Goal: Information Seeking & Learning: Learn about a topic

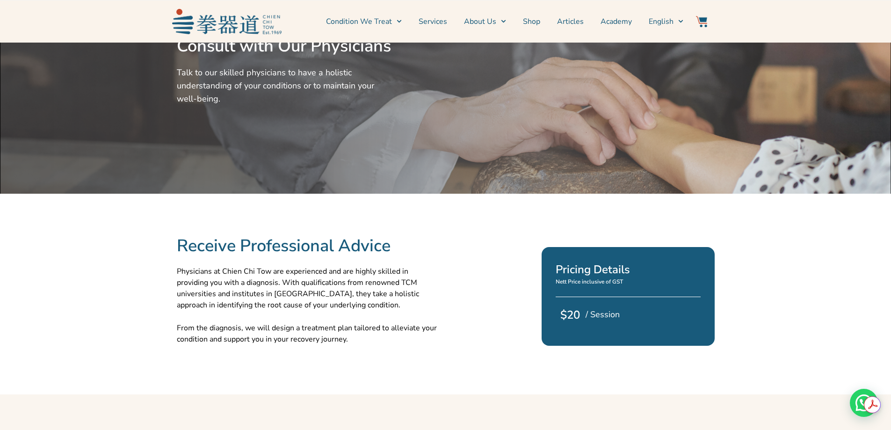
scroll to position [47, 0]
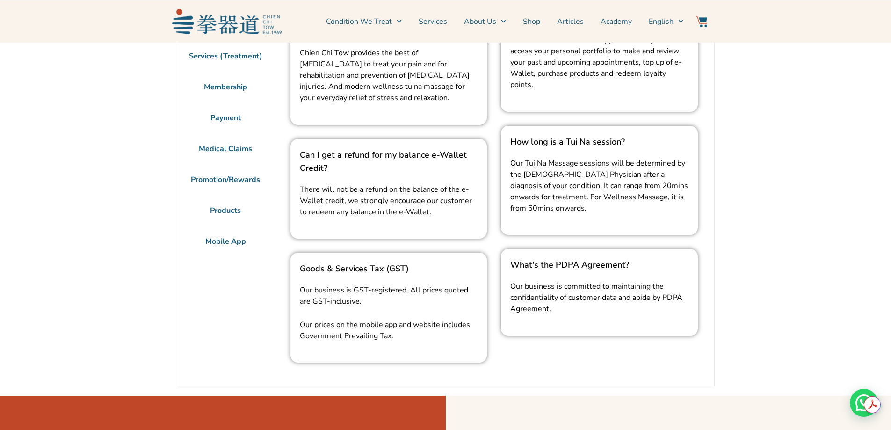
scroll to position [187, 0]
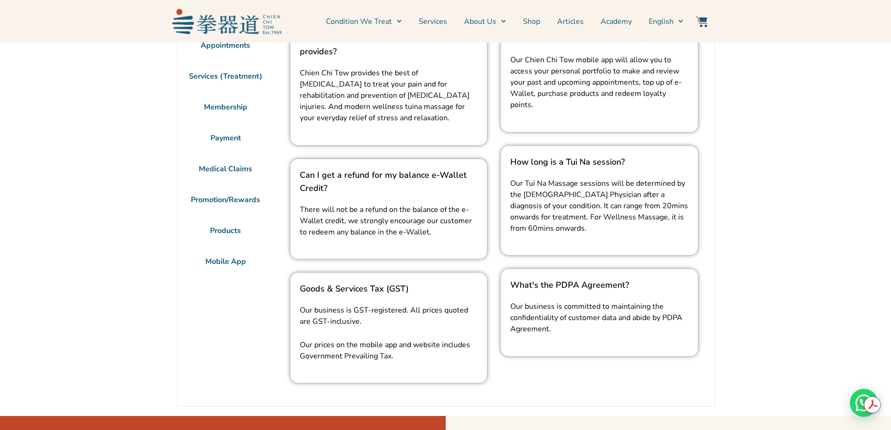
click at [222, 92] on li "Services (Treatment)" at bounding box center [225, 76] width 97 height 31
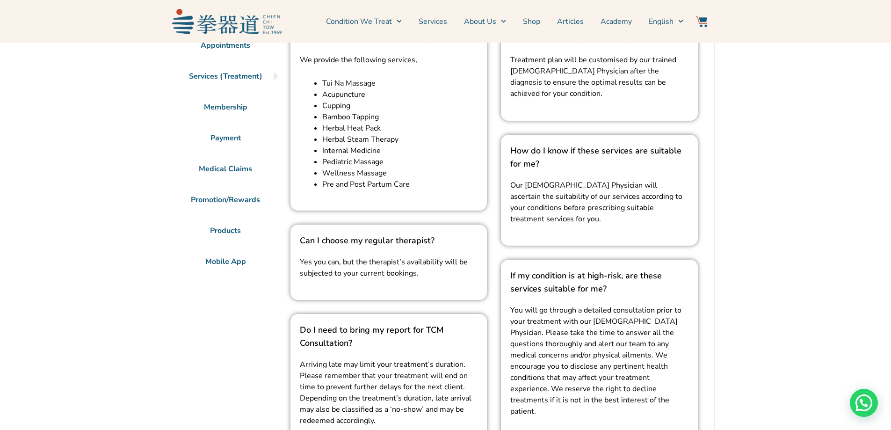
click at [242, 122] on li "Membership" at bounding box center [225, 107] width 97 height 31
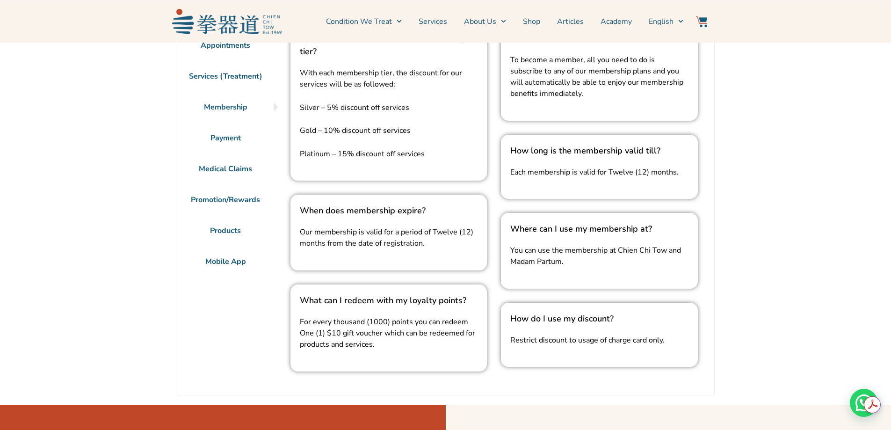
scroll to position [0, 0]
click at [217, 153] on li "Payment" at bounding box center [225, 137] width 97 height 31
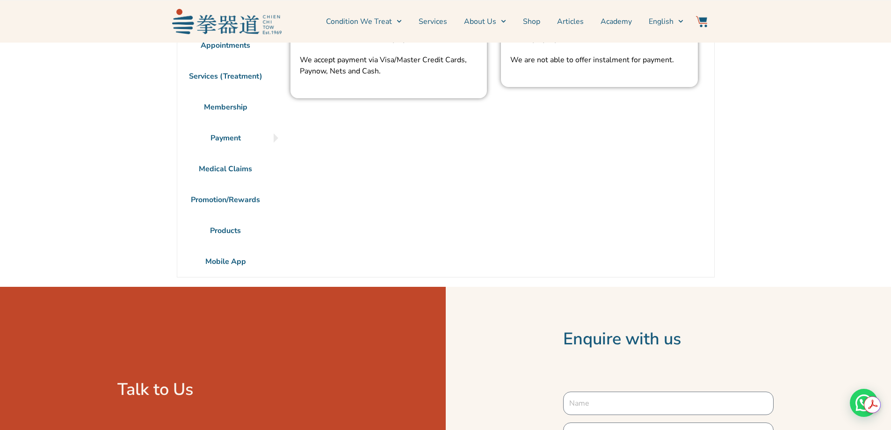
click at [227, 184] on li "Medical Claims" at bounding box center [225, 168] width 97 height 31
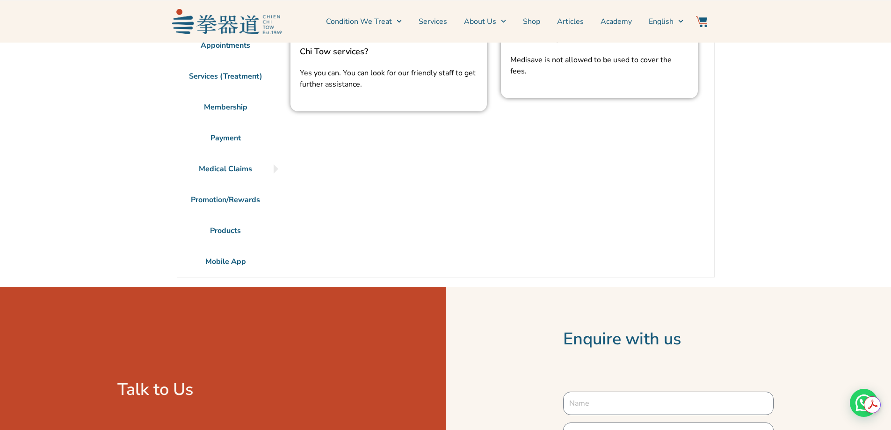
click at [234, 215] on li "Promotion/Rewards" at bounding box center [225, 199] width 97 height 31
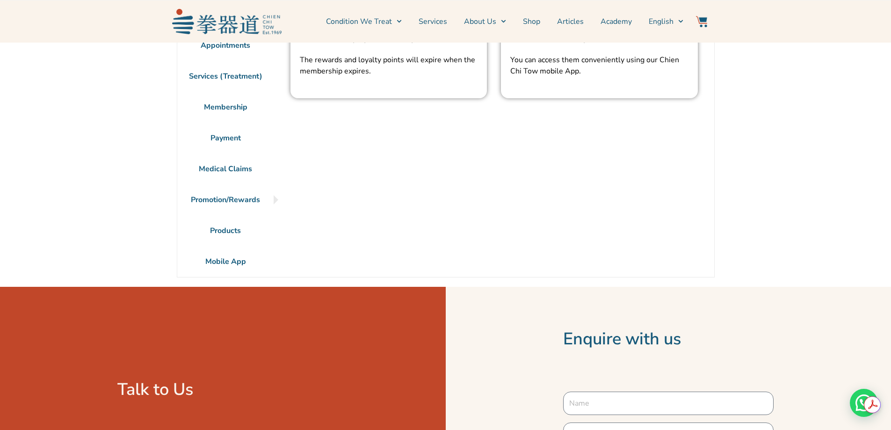
click at [227, 246] on li "Products" at bounding box center [225, 230] width 97 height 31
click at [225, 246] on li "Products" at bounding box center [225, 230] width 97 height 31
click at [278, 235] on div at bounding box center [277, 230] width 9 height 9
click at [232, 277] on li "Mobile App" at bounding box center [225, 261] width 97 height 31
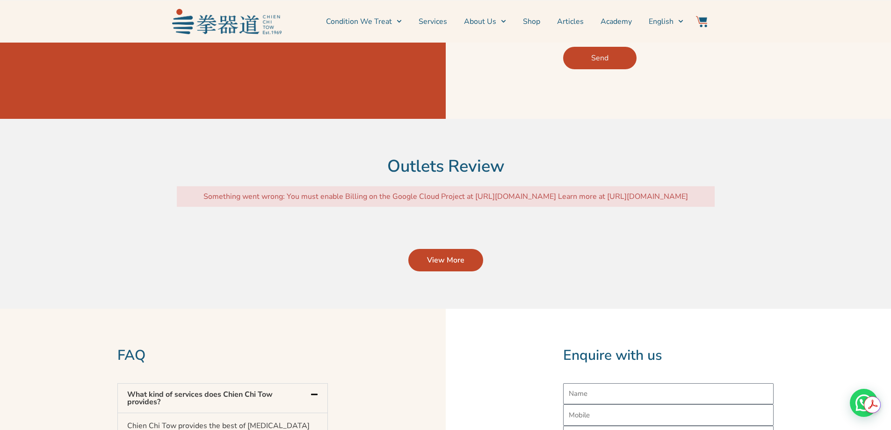
click at [454, 309] on div "Outlets Review Something went wrong: You must enable Billing on the Google Clou…" at bounding box center [445, 214] width 547 height 190
click at [451, 266] on span "View More" at bounding box center [445, 259] width 37 height 11
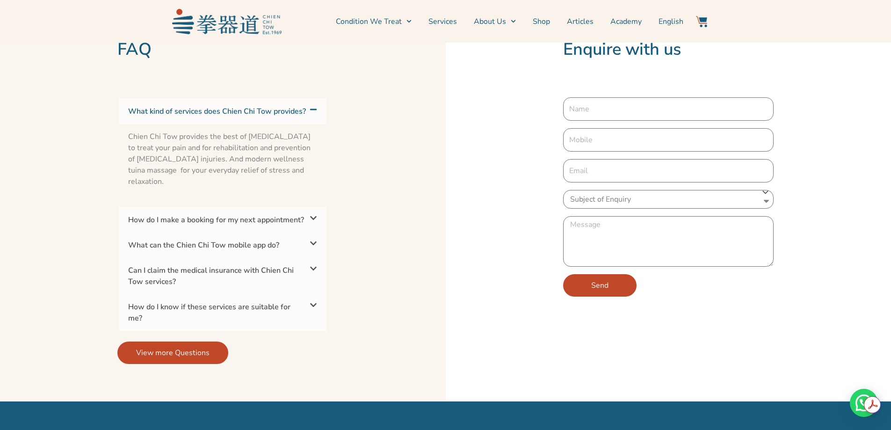
scroll to position [1870, 0]
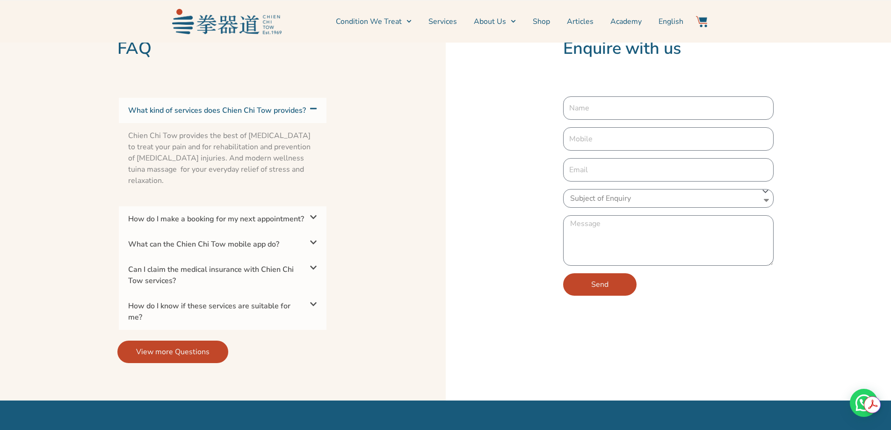
click at [286, 231] on div "How do I make a booking for my next appointment?" at bounding box center [223, 218] width 208 height 25
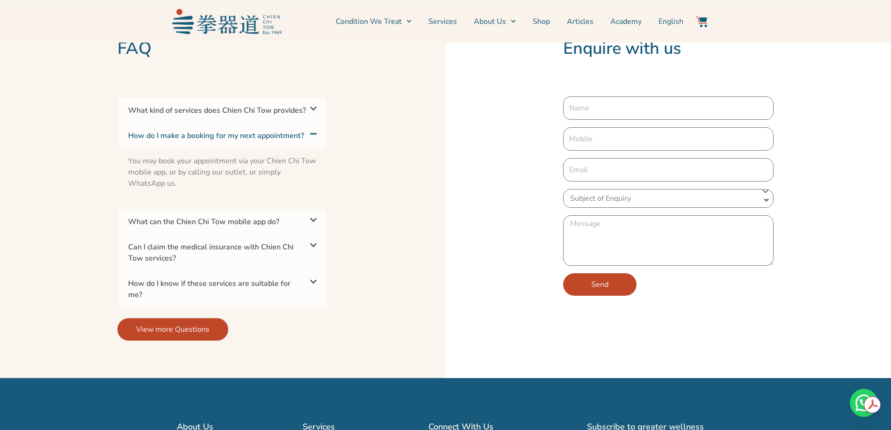
click at [290, 234] on div "What can the Chien Chi Tow mobile app do?" at bounding box center [223, 221] width 208 height 25
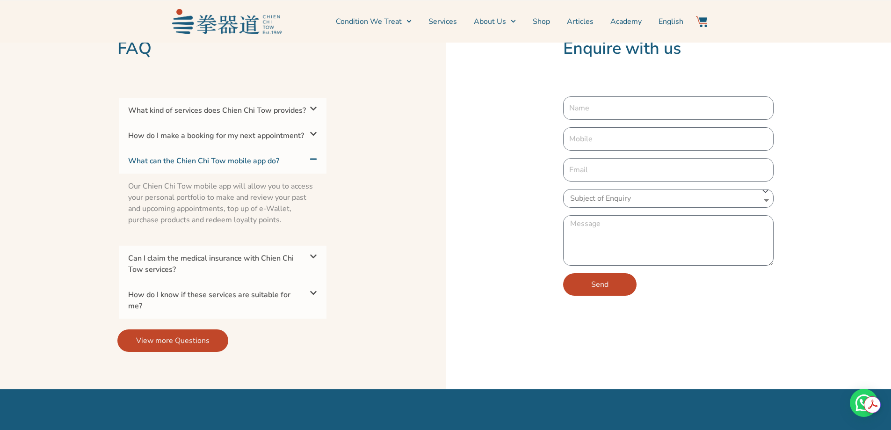
click at [304, 282] on div "Can I claim the medical insurance with Chien Chi Tow services?" at bounding box center [223, 263] width 208 height 36
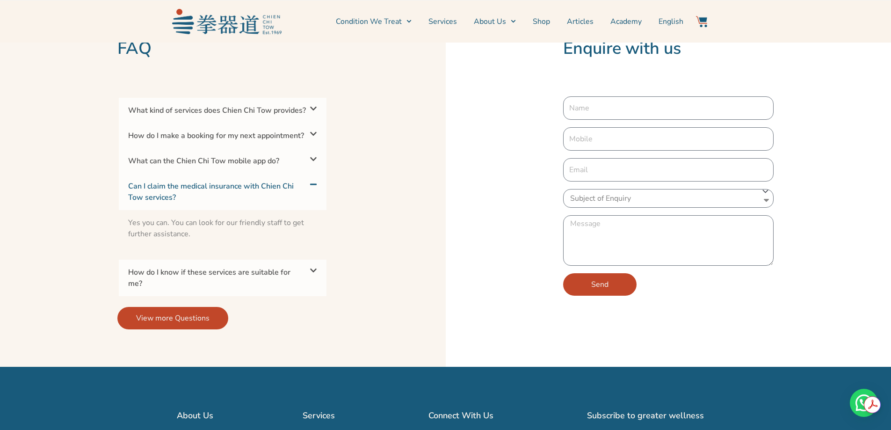
click at [299, 296] on div "How do I know if these services are suitable for me?" at bounding box center [223, 277] width 208 height 36
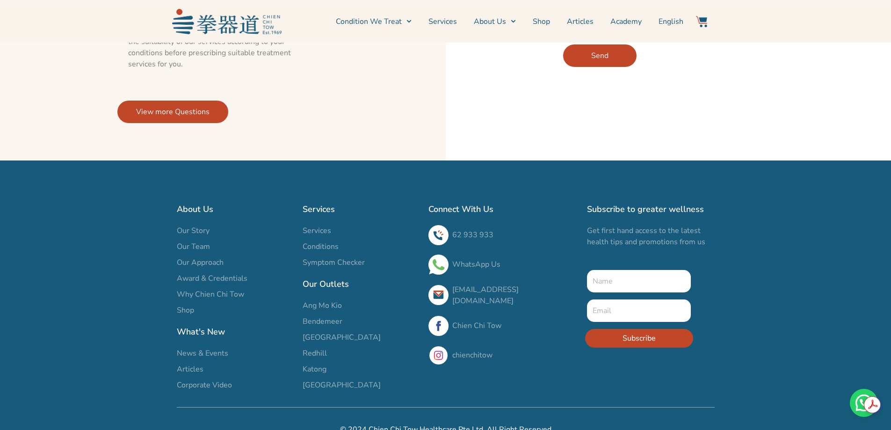
scroll to position [2148, 0]
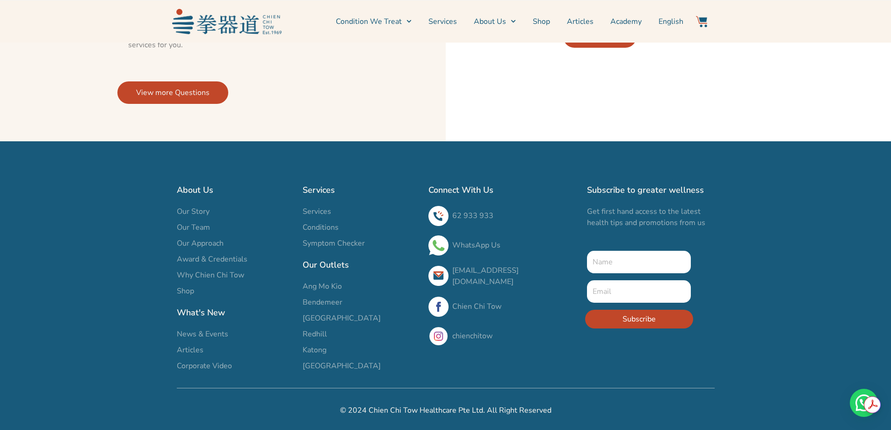
click at [329, 232] on span "Conditions" at bounding box center [320, 227] width 36 height 11
click at [332, 217] on link "Services" at bounding box center [360, 211] width 116 height 11
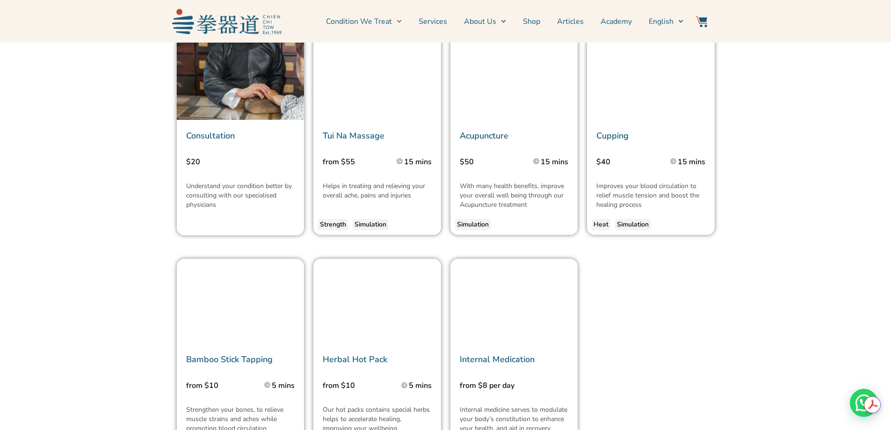
scroll to position [2151, 0]
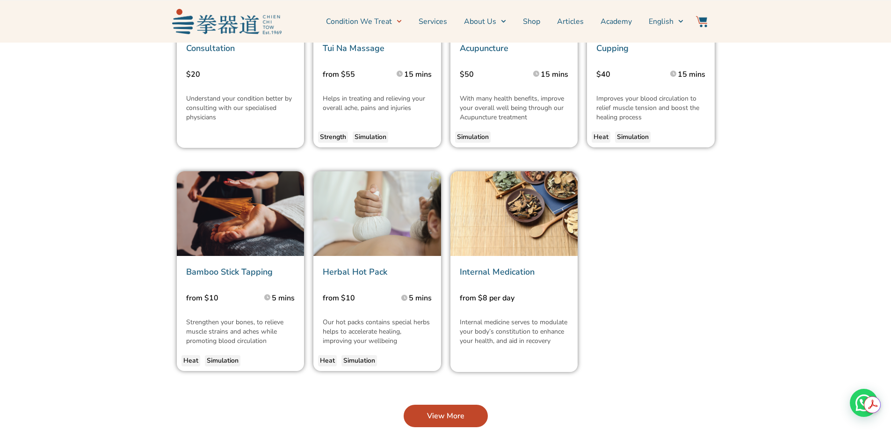
click at [525, 222] on img at bounding box center [514, 213] width 128 height 85
click at [468, 408] on link "View More" at bounding box center [445, 415] width 84 height 22
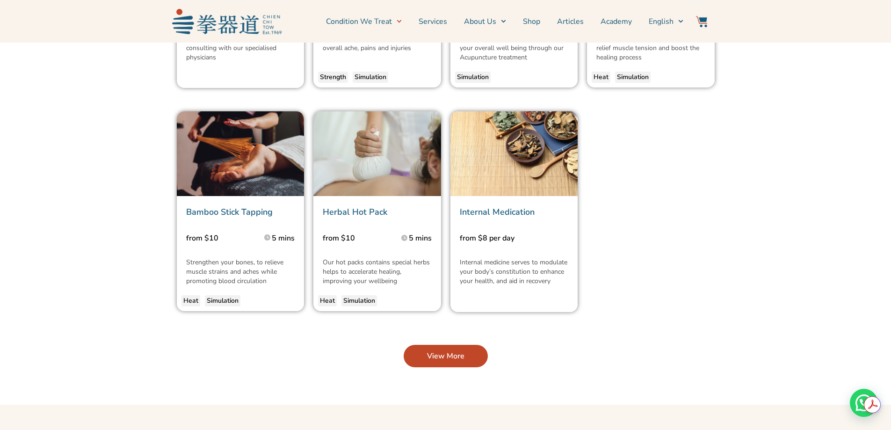
scroll to position [2291, 0]
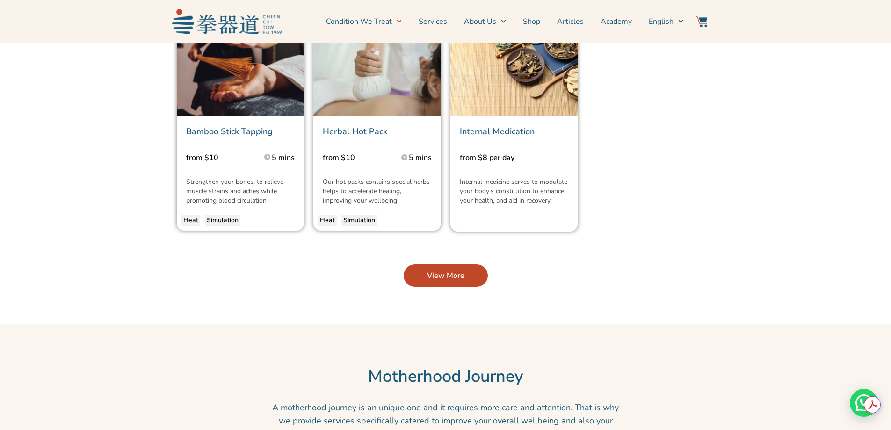
click at [432, 282] on link "View More" at bounding box center [445, 275] width 84 height 22
click at [445, 277] on span "View More" at bounding box center [445, 275] width 37 height 11
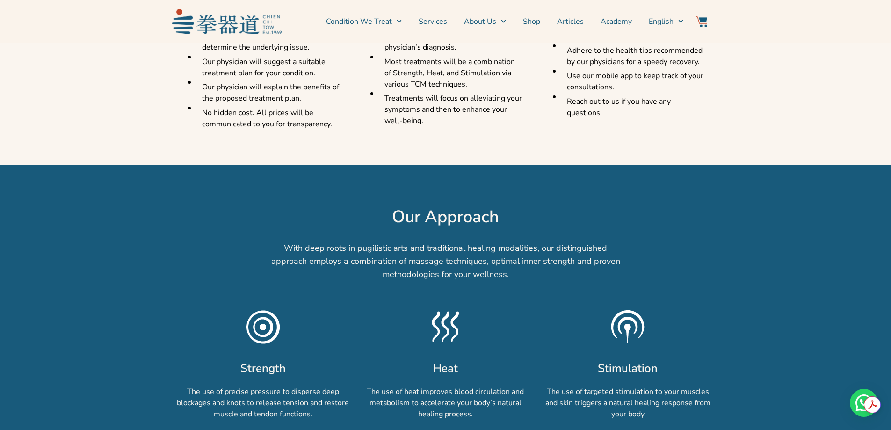
scroll to position [608, 0]
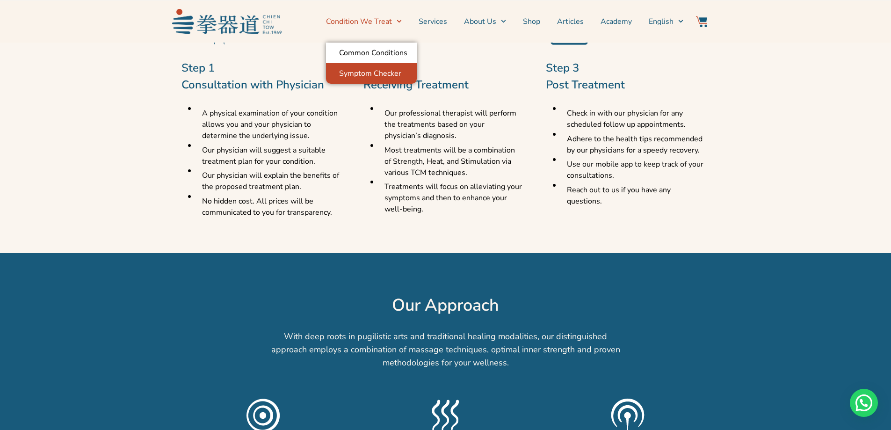
click at [393, 68] on link "Symptom Checker" at bounding box center [371, 73] width 91 height 21
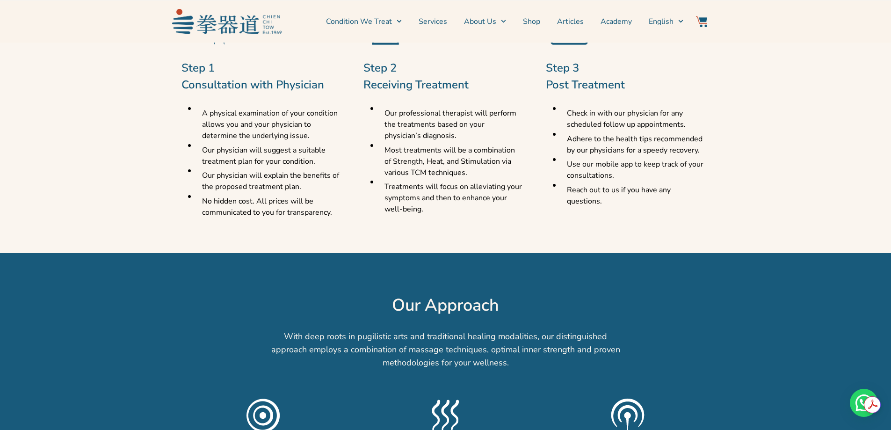
scroll to position [0, 0]
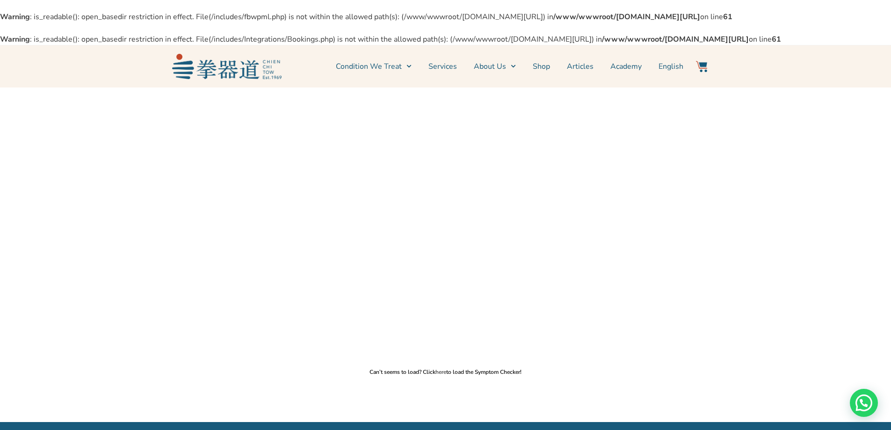
click at [442, 375] on link "here" at bounding box center [440, 371] width 11 height 7
